Goal: Information Seeking & Learning: Learn about a topic

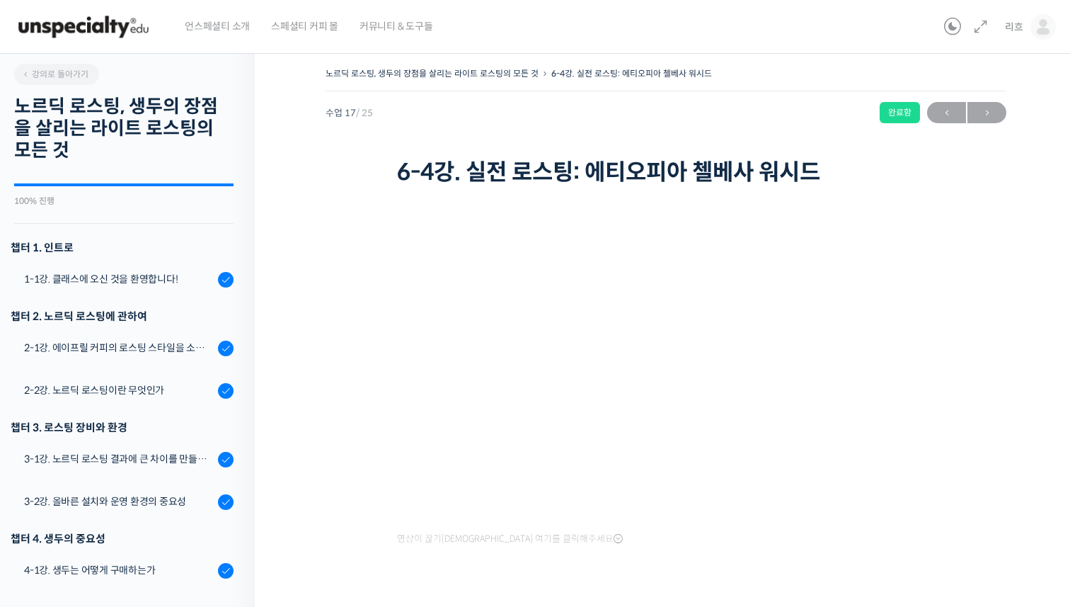
scroll to position [910, 0]
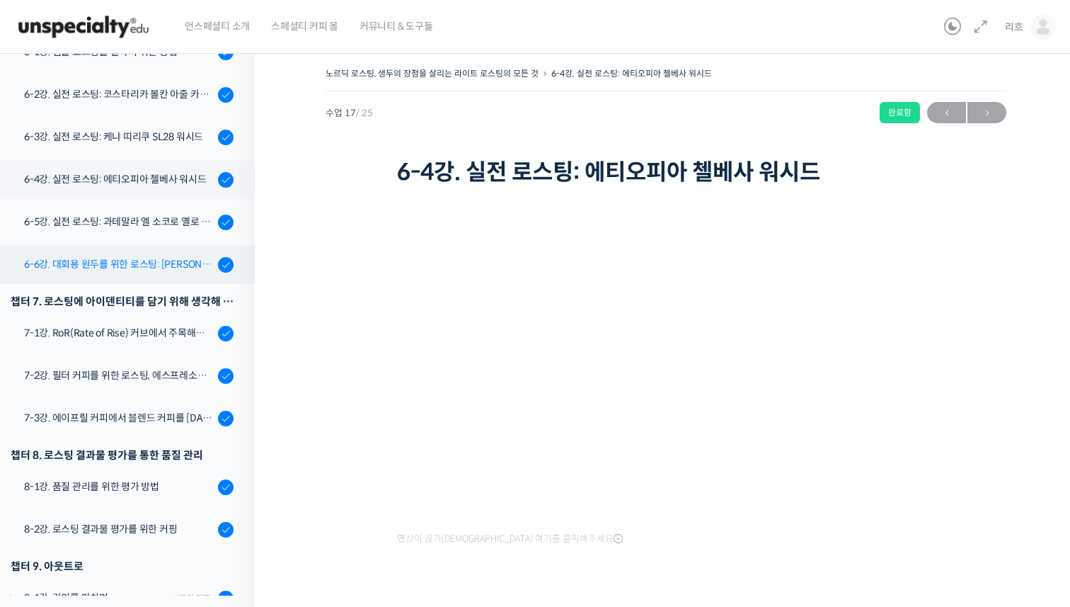
click at [178, 253] on link "6-6강. 대회용 원두를 위한 로스팅: [PERSON_NAME]" at bounding box center [124, 265] width 262 height 38
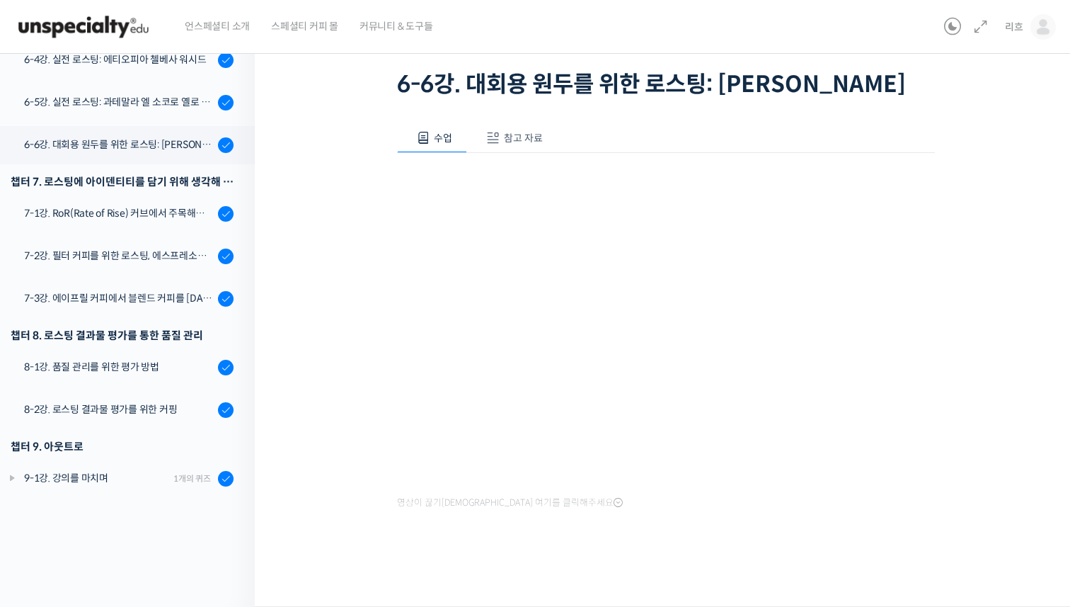
scroll to position [114, 0]
click at [515, 120] on div "수업 참고 자료 영상이 끊기[DEMOGRAPHIC_DATA]를 클릭해주세요 스트롱홀드 로스팅 프로파일 (클릭하시면 새 창에서 열립니다)" at bounding box center [666, 340] width 538 height 476
click at [514, 130] on button "참고 자료" at bounding box center [512, 138] width 91 height 30
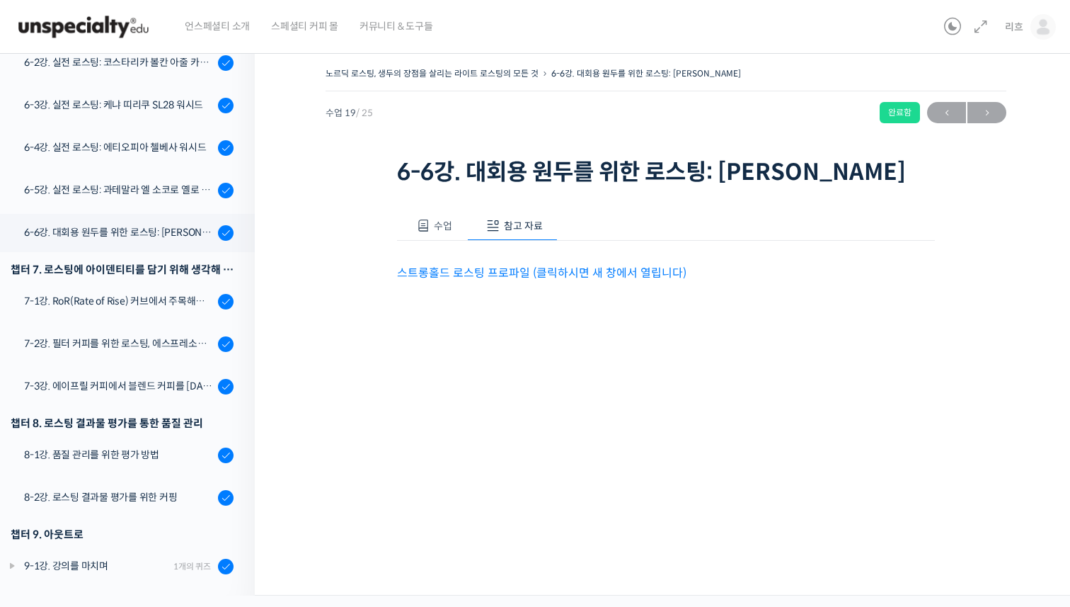
click at [526, 280] on link "스트롱홀드 로스팅 프로파일 (클릭하시면 새 창에서 열립니다)" at bounding box center [542, 272] width 290 height 15
click at [441, 241] on button "수업" at bounding box center [432, 226] width 70 height 30
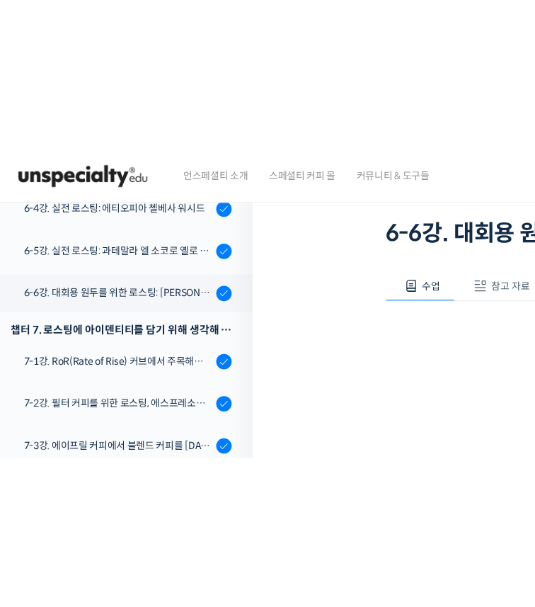
scroll to position [105, 0]
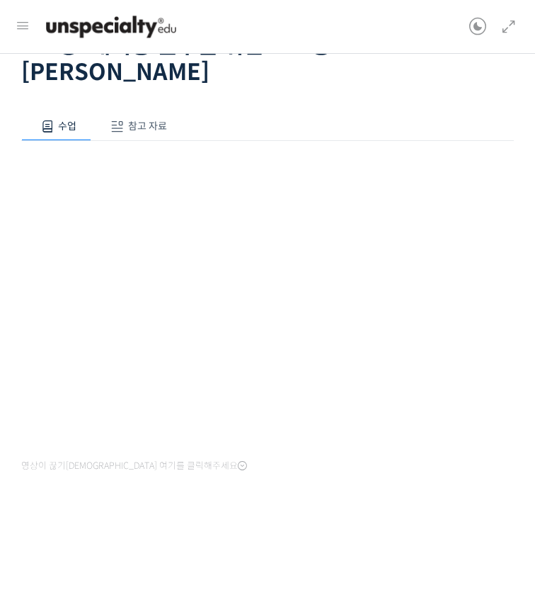
click at [399, 96] on div "수업 참고 자료 영상이 끊기[DEMOGRAPHIC_DATA]를 클릭해주세요 스트롱홀드 로스팅 프로파일 (클릭하시면 새 창에서 열립니다)" at bounding box center [267, 335] width 493 height 489
